Goal: Transaction & Acquisition: Purchase product/service

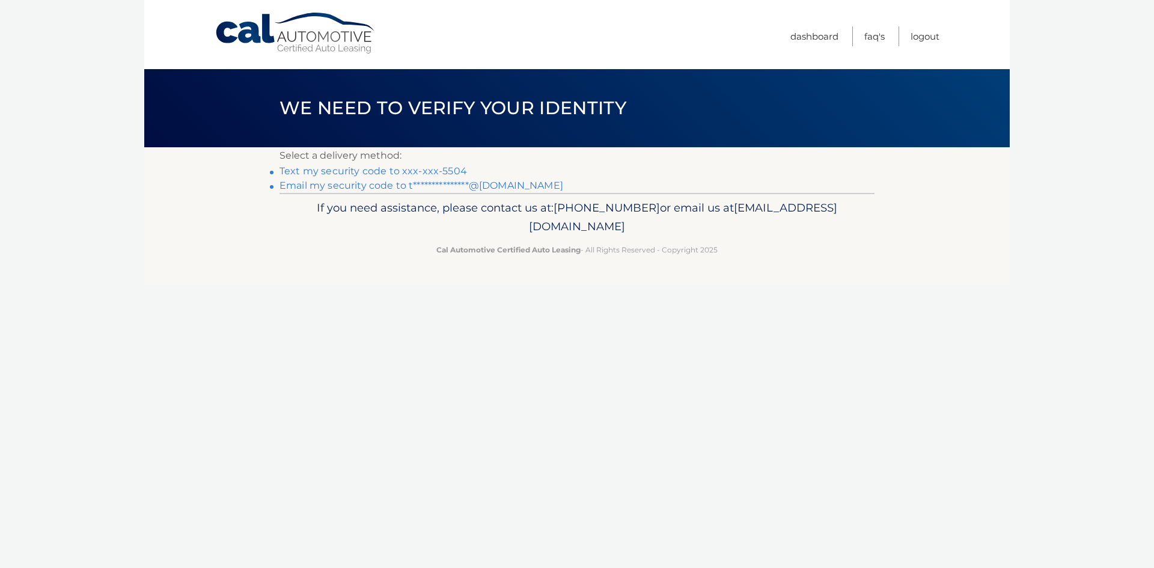
click at [379, 168] on link "Text my security code to xxx-xxx-5504" at bounding box center [374, 170] width 188 height 11
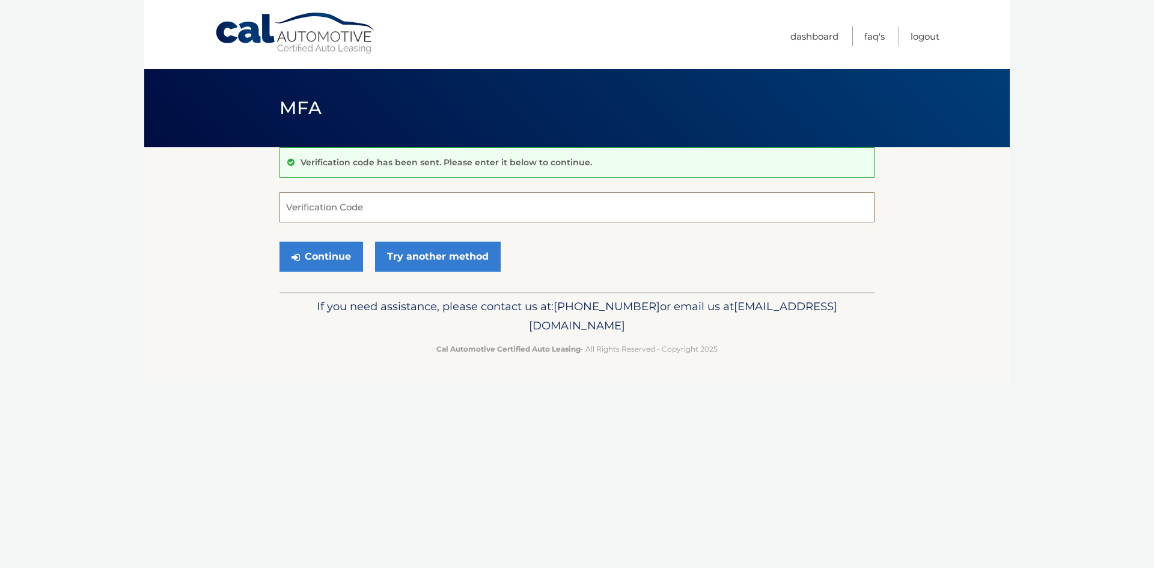
click at [402, 215] on input "Verification Code" at bounding box center [577, 207] width 595 height 30
click at [504, 209] on input "Verification Code" at bounding box center [577, 207] width 595 height 30
type input "331036"
click at [331, 251] on button "Continue" at bounding box center [322, 257] width 84 height 30
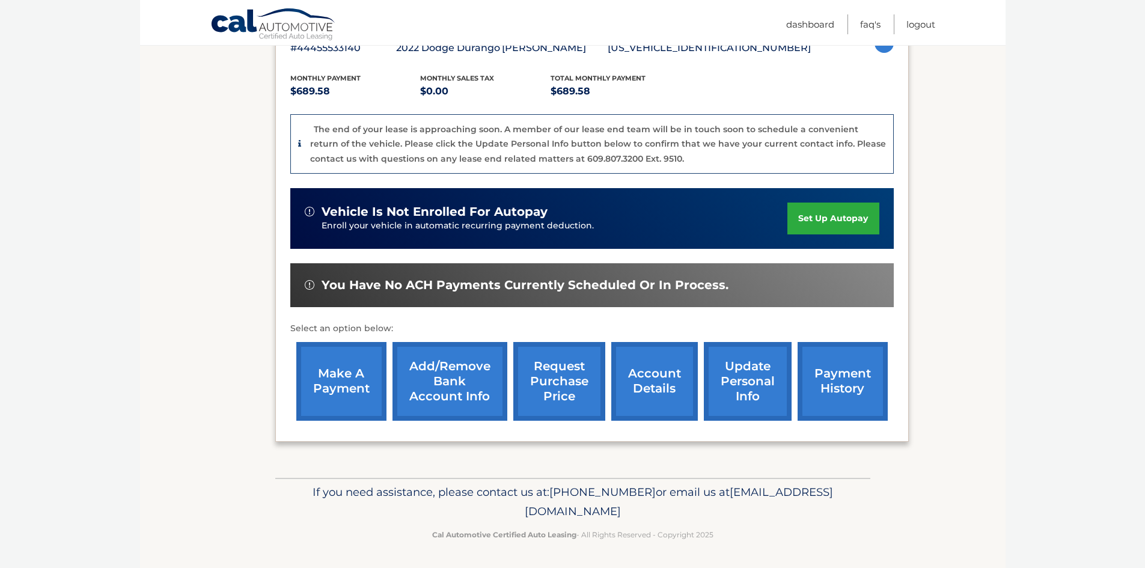
scroll to position [235, 0]
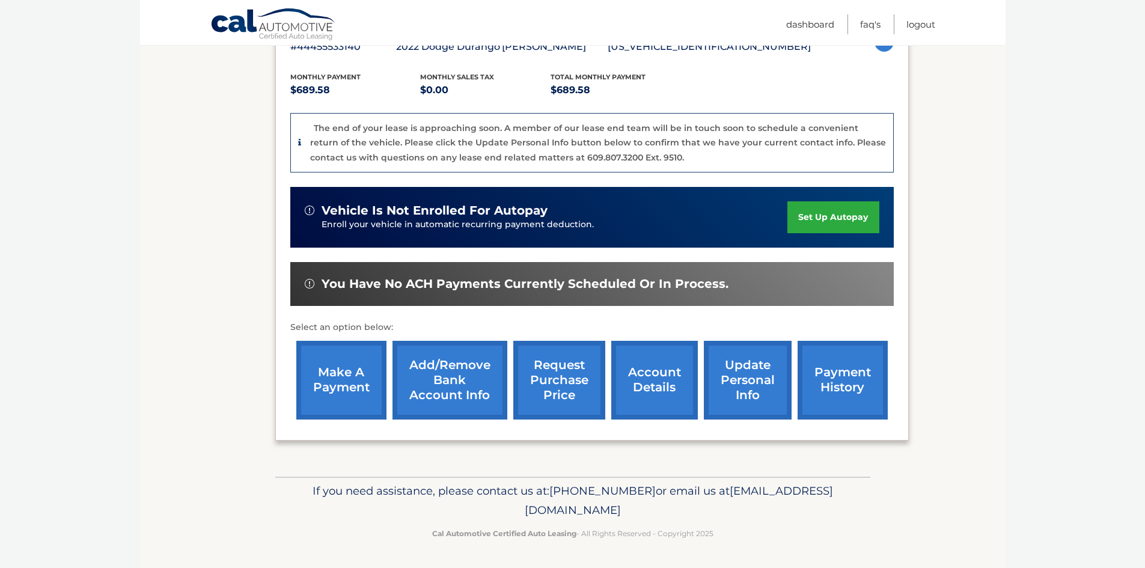
click at [349, 390] on link "make a payment" at bounding box center [341, 380] width 90 height 79
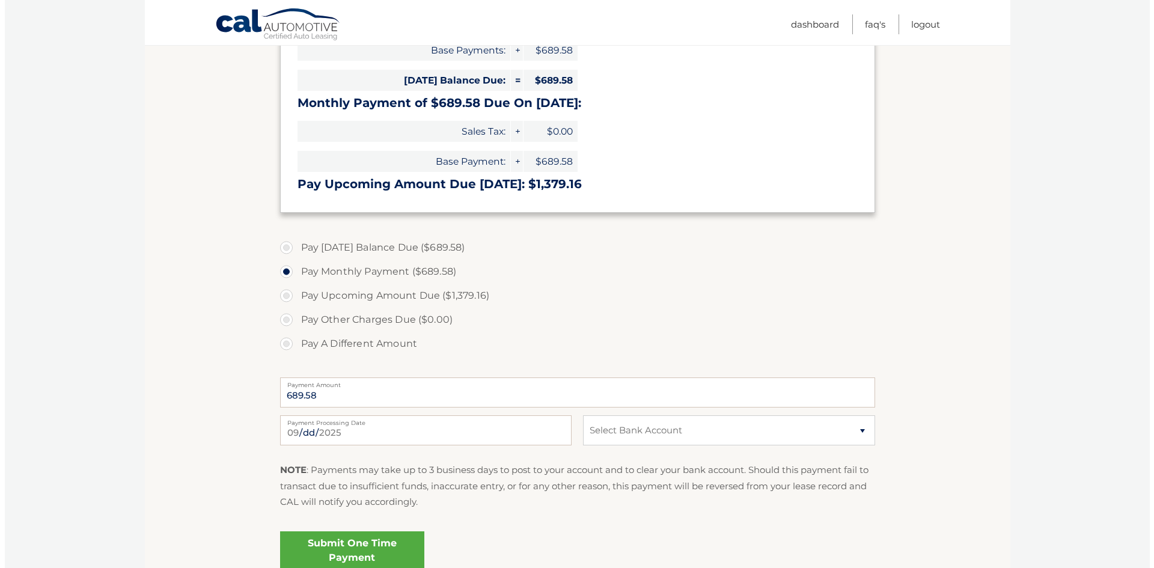
scroll to position [301, 0]
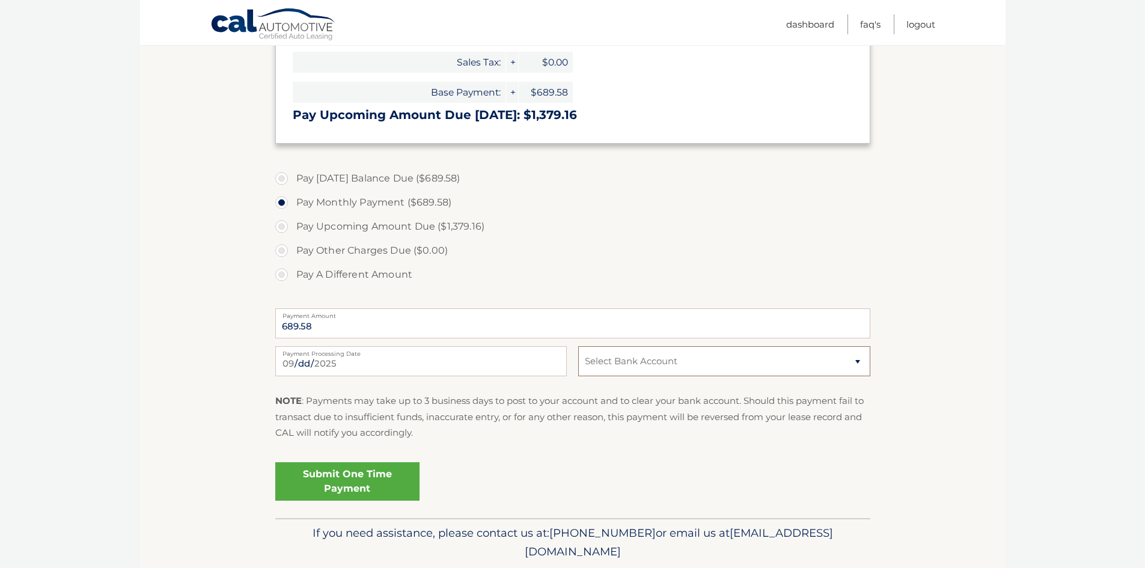
click at [670, 364] on select "Select Bank Account Checking PNC BANK, NA *****2329 Checking JOVIA FINANCIAL FE…" at bounding box center [724, 361] width 292 height 30
select select "N2FiNTkzNDYtNzM1Yi00NzI2LTg0Y2QtYmJlYmUxNmE1OGU4"
click at [578, 346] on select "Select Bank Account Checking PNC BANK, NA *****2329 Checking JOVIA FINANCIAL FE…" at bounding box center [724, 361] width 292 height 30
click at [326, 487] on link "Submit One Time Payment" at bounding box center [347, 481] width 144 height 38
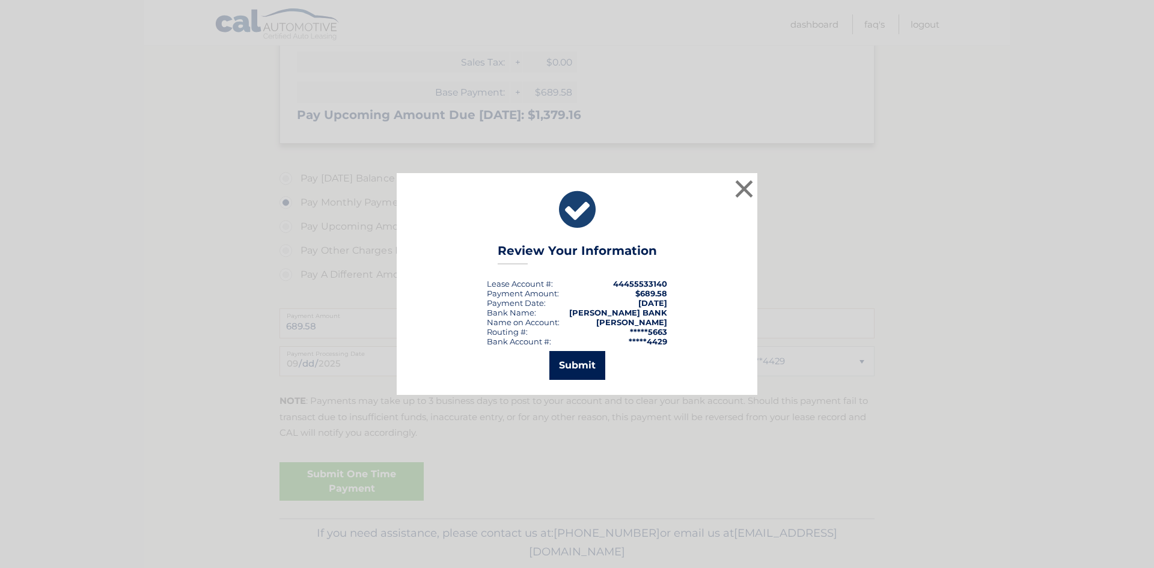
click at [579, 369] on button "Submit" at bounding box center [578, 365] width 56 height 29
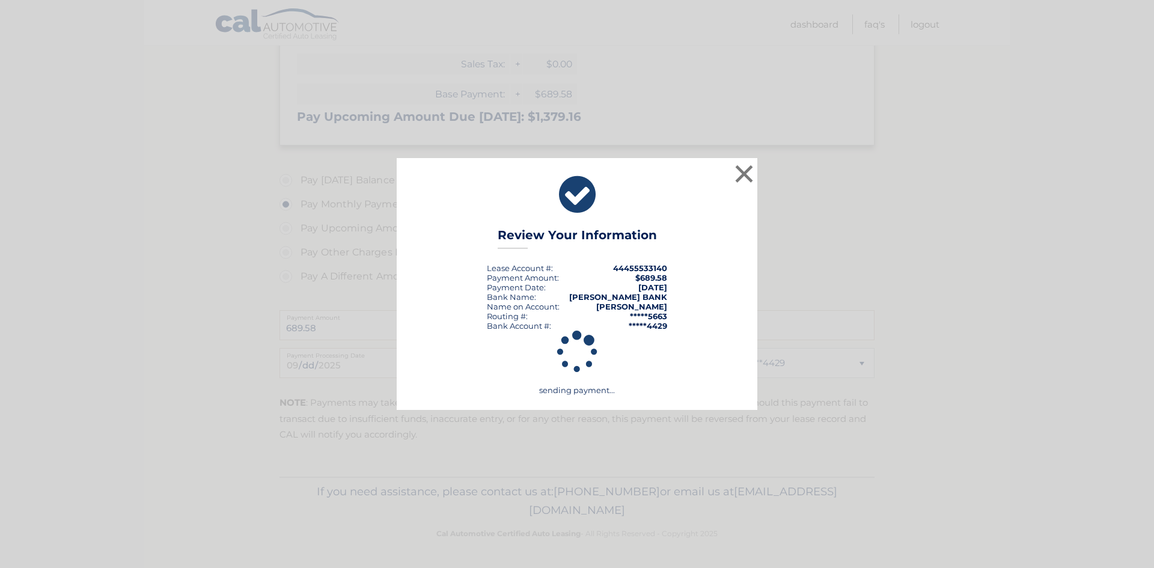
scroll to position [299, 0]
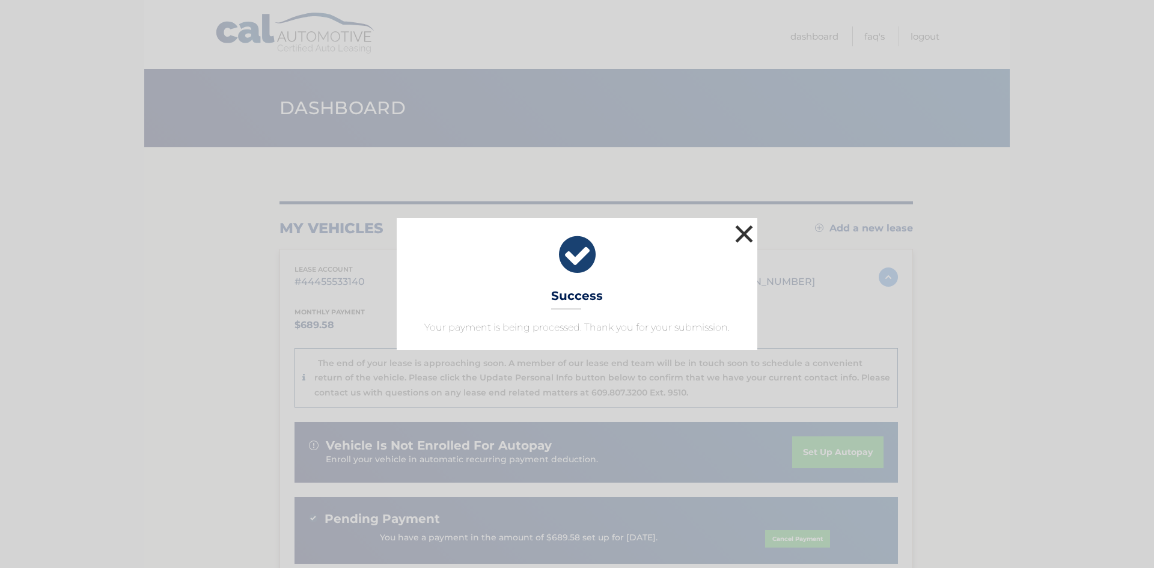
click at [753, 236] on button "×" at bounding box center [744, 234] width 24 height 24
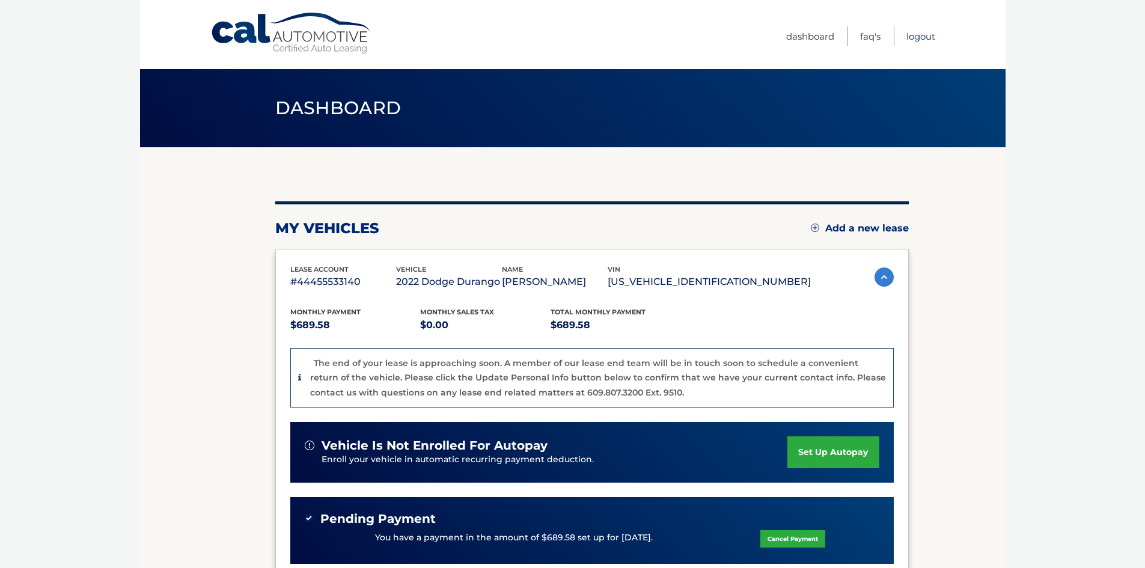
click at [918, 39] on link "Logout" at bounding box center [921, 36] width 29 height 20
